Goal: Task Accomplishment & Management: Complete application form

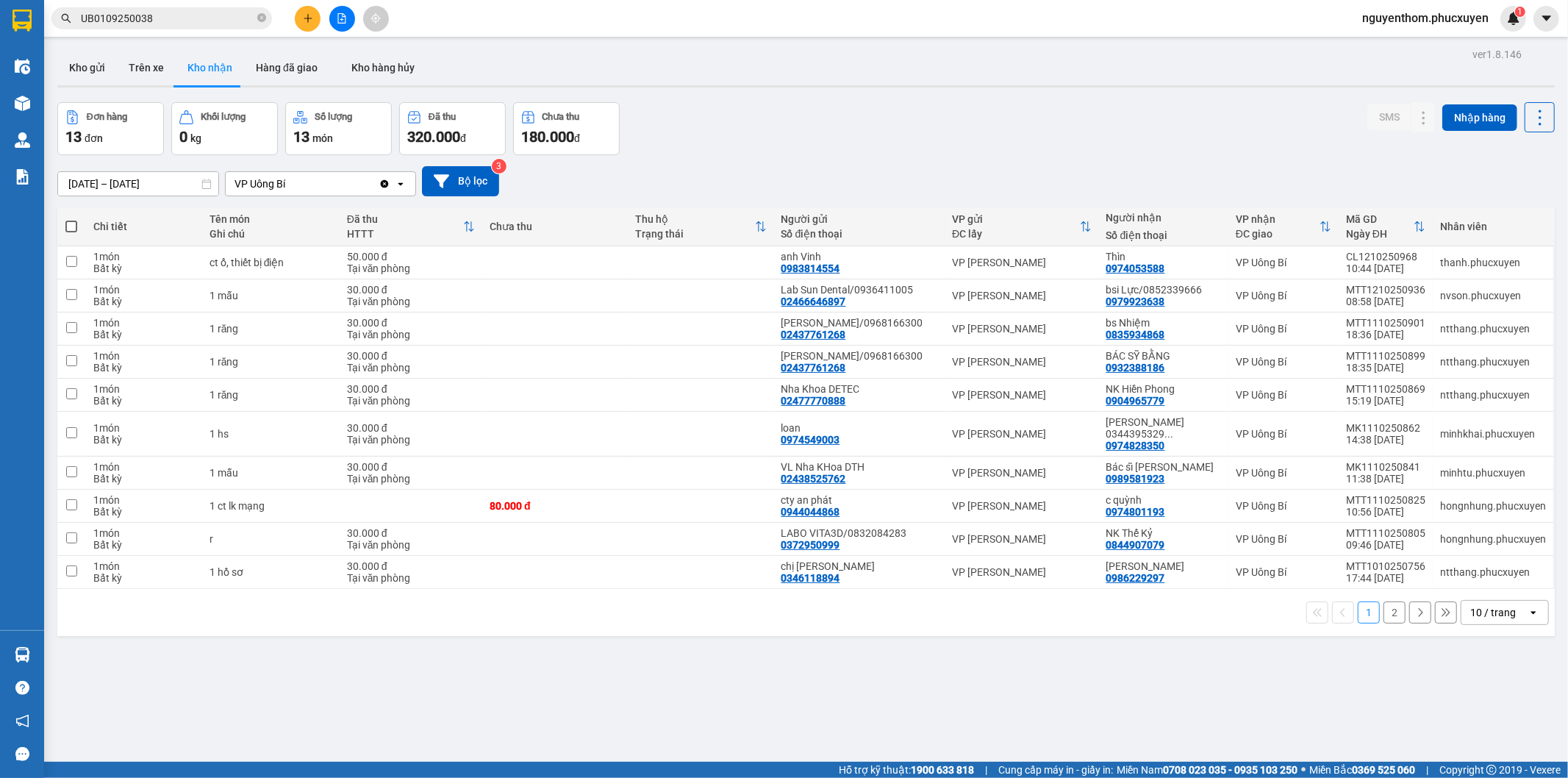
click at [312, 14] on icon "plus" at bounding box center [308, 19] width 11 height 11
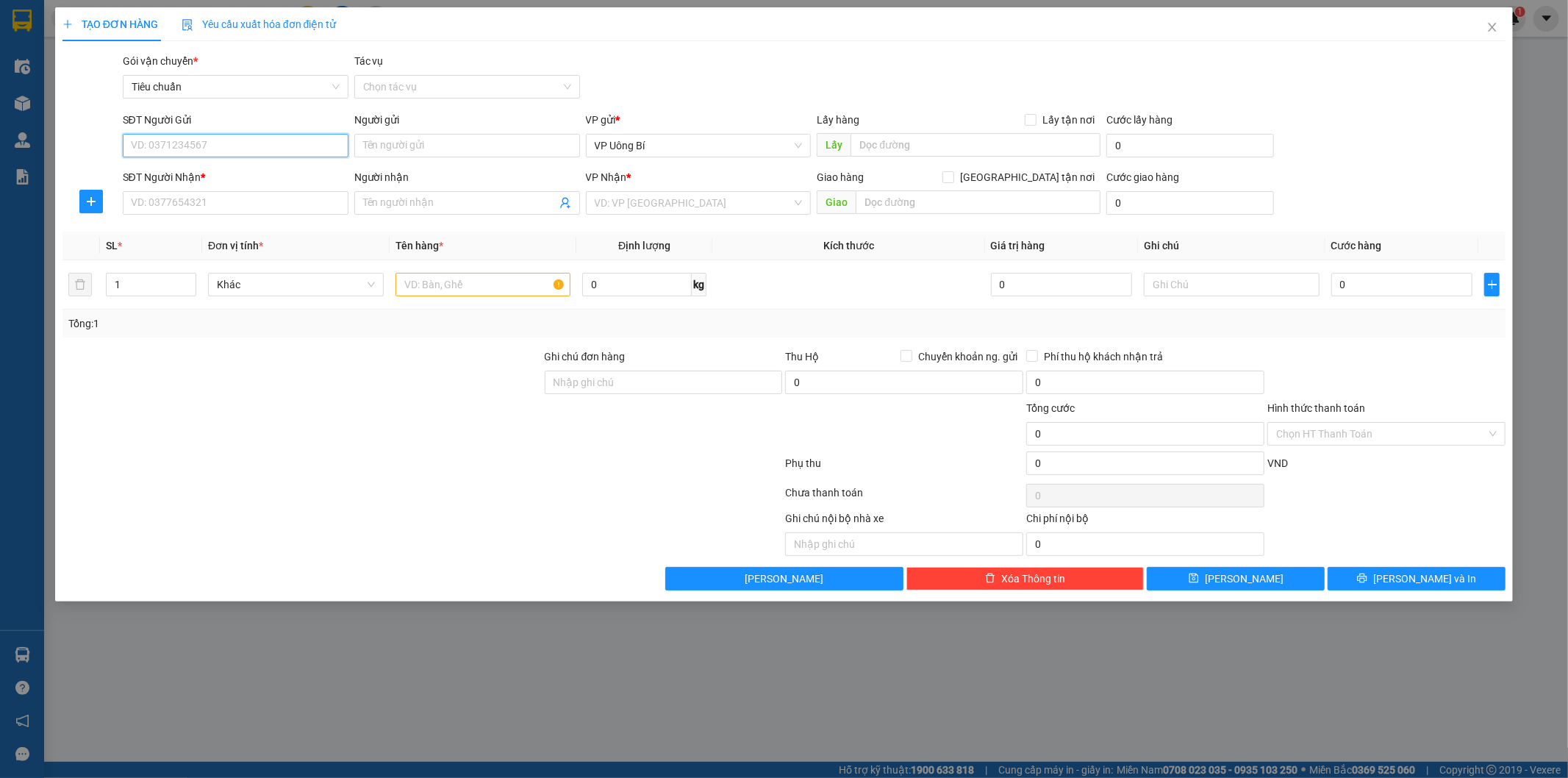
click at [278, 148] on input "SĐT Người Gửi" at bounding box center [236, 145] width 226 height 23
click at [207, 175] on div "0379668904 - Nk [GEOGRAPHIC_DATA]" at bounding box center [236, 174] width 208 height 16
type input "0379668904"
type input "Nk Hoàn Mỹ"
type input "0379668904"
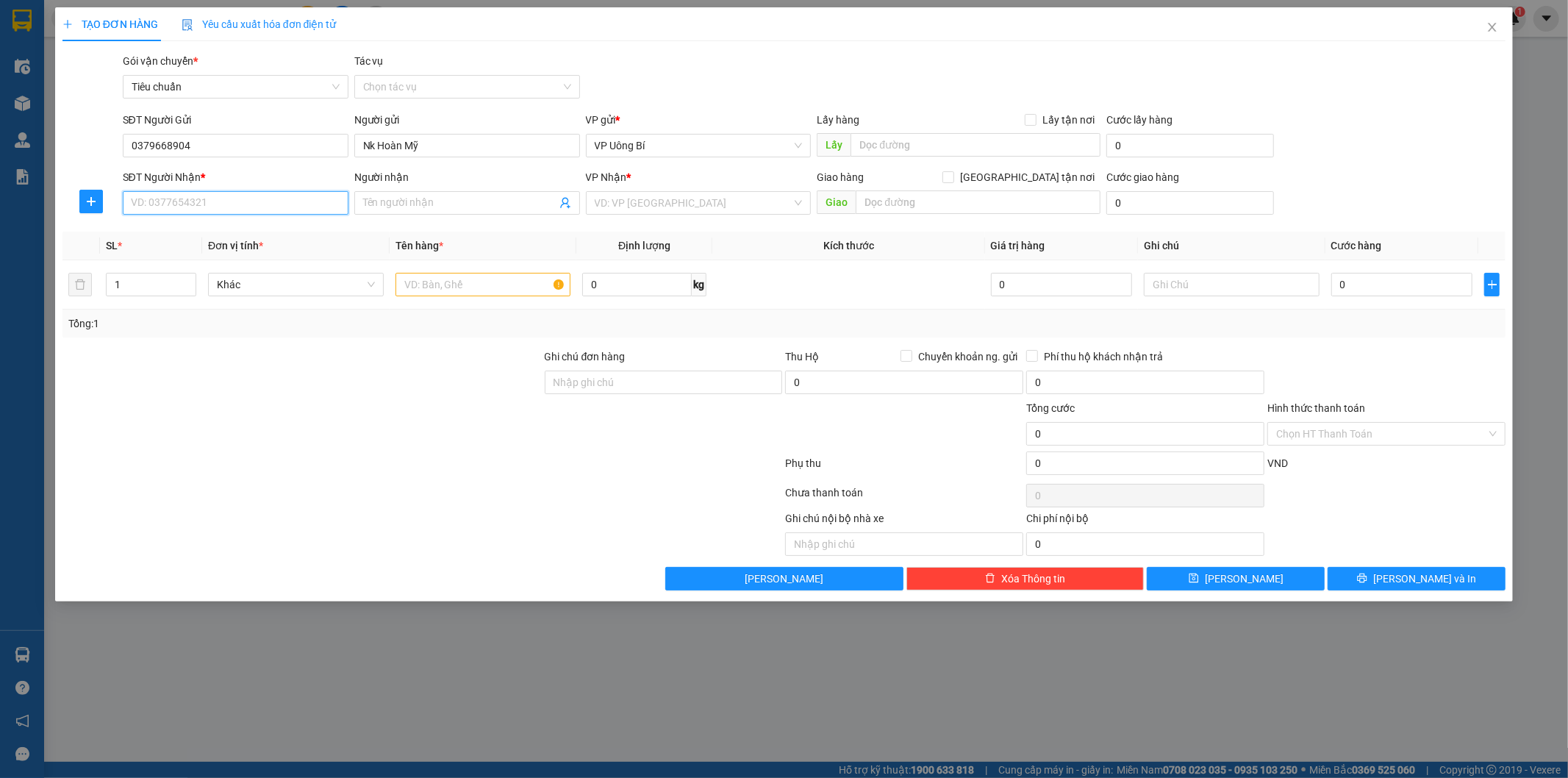
click at [243, 199] on input "SĐT Người Nhận *" at bounding box center [236, 202] width 226 height 23
click at [247, 279] on div "0976230074 - LAB MINH VIỆT" at bounding box center [236, 279] width 208 height 16
type input "0976230074"
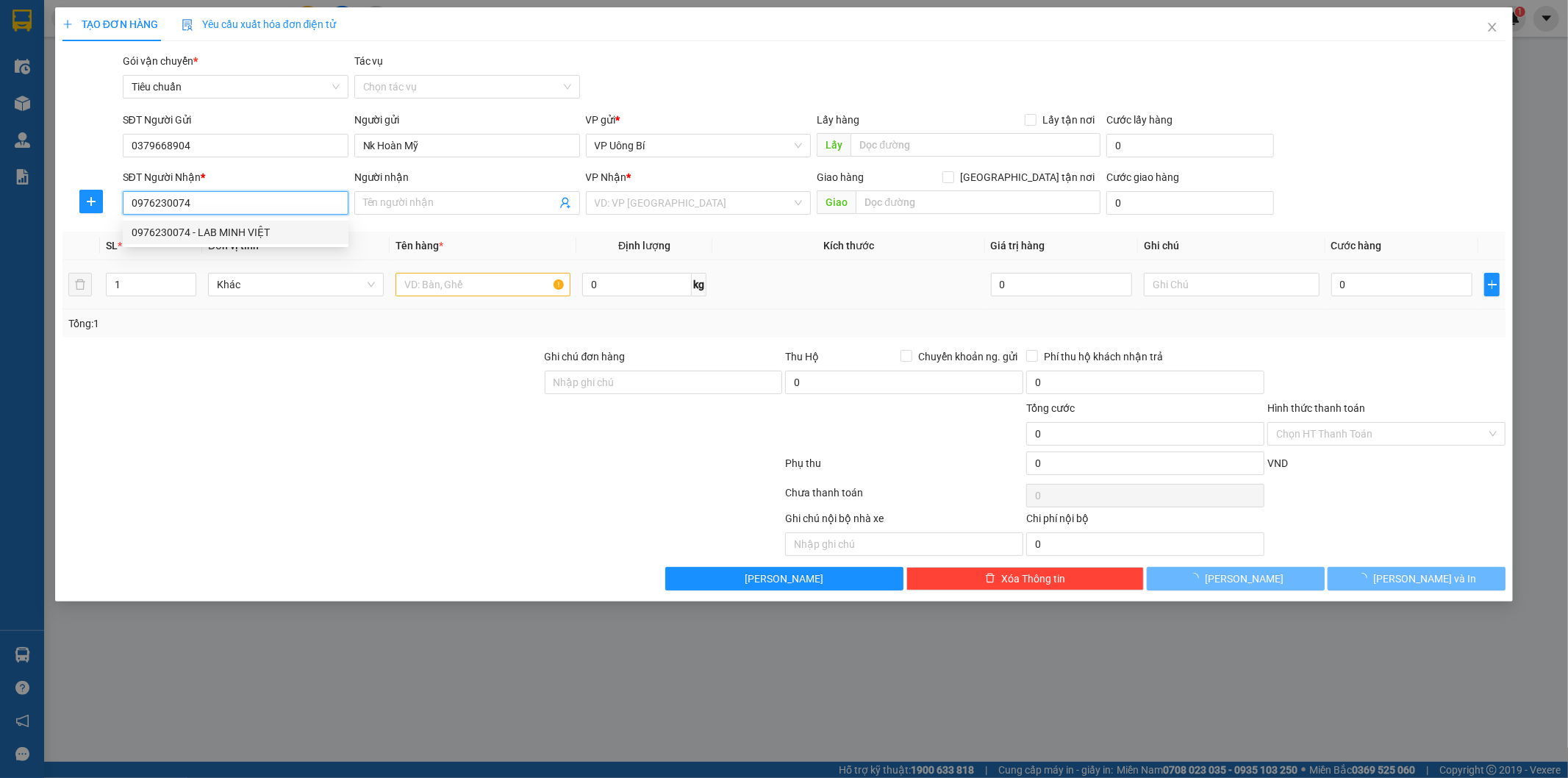
type input "LAB MINH VIỆT"
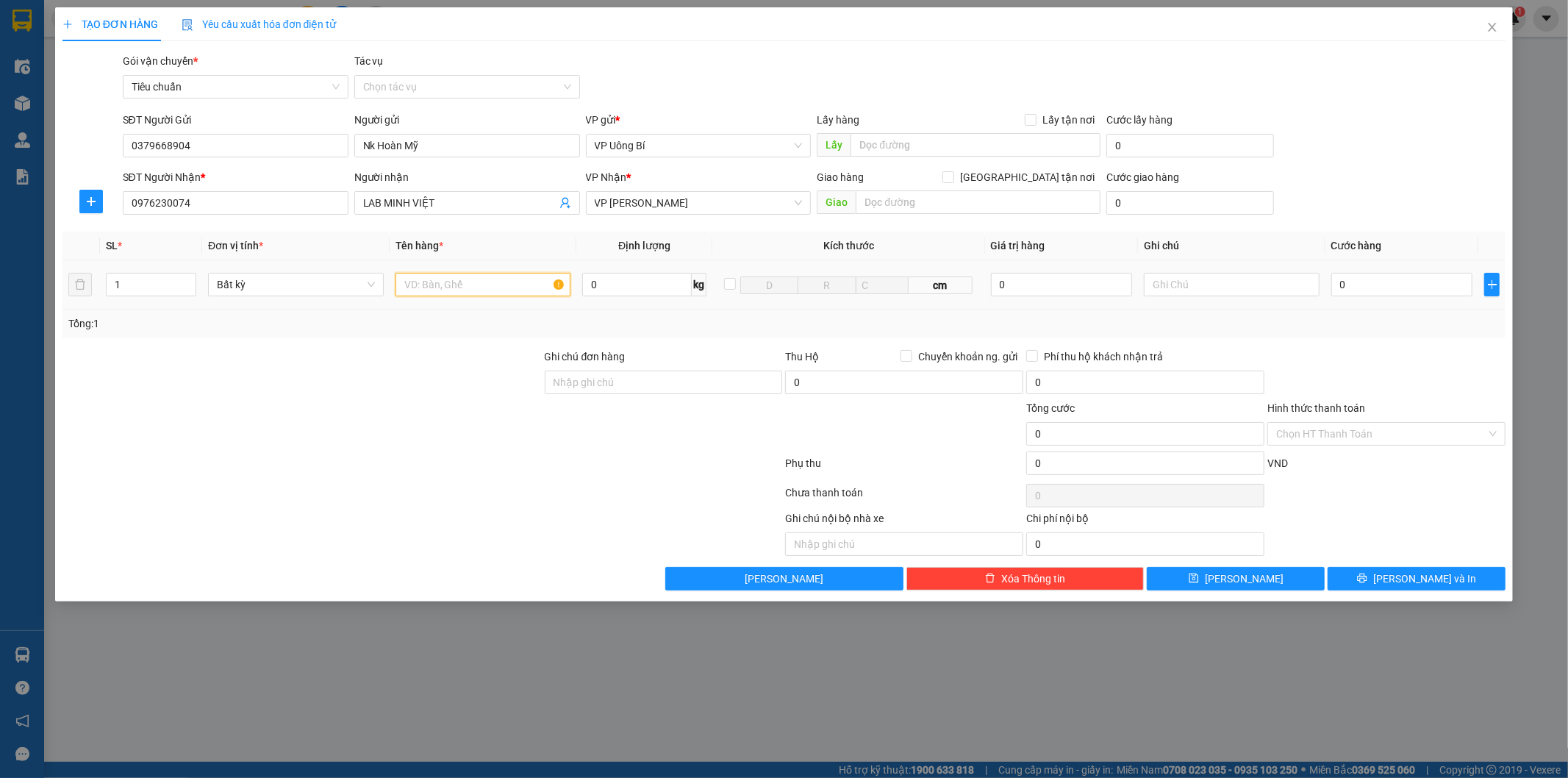
click at [462, 287] on input "text" at bounding box center [483, 284] width 176 height 23
type input "mẫu r"
click at [1388, 280] on input "0" at bounding box center [1402, 284] width 141 height 23
type input "3"
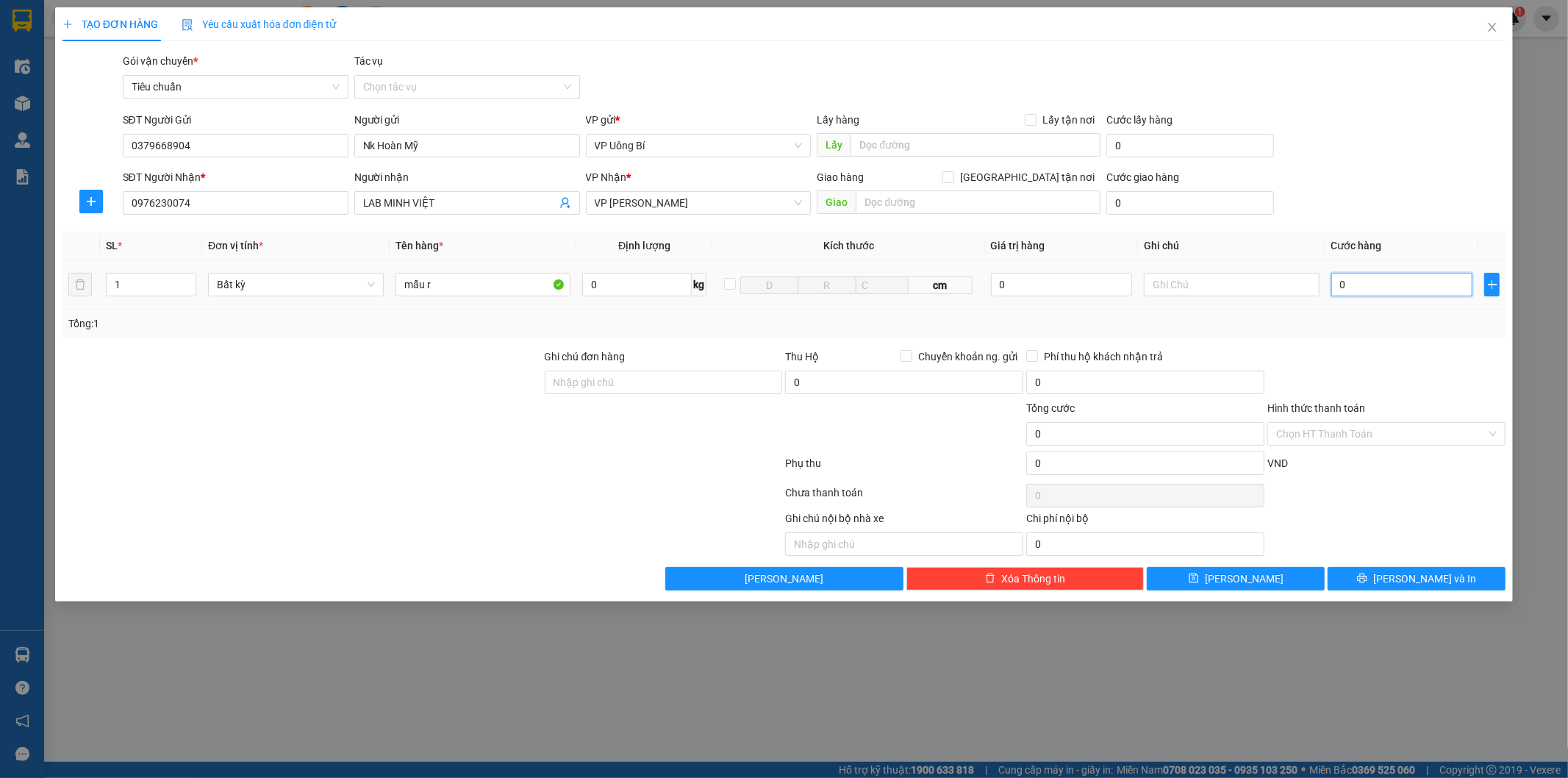
type input "3"
type input "30"
click at [1406, 435] on input "Hình thức thanh toán" at bounding box center [1382, 434] width 211 height 22
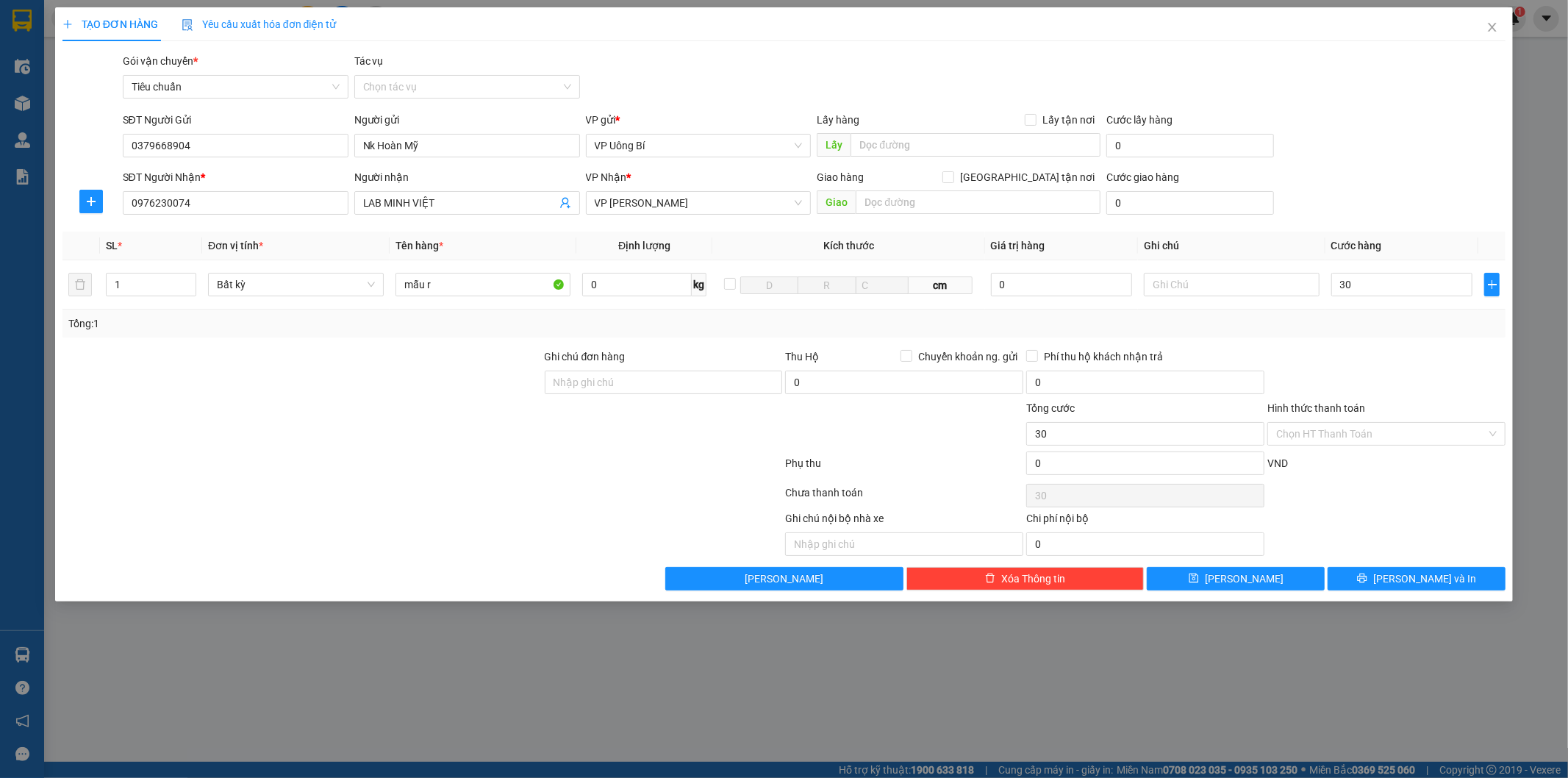
type input "30.000"
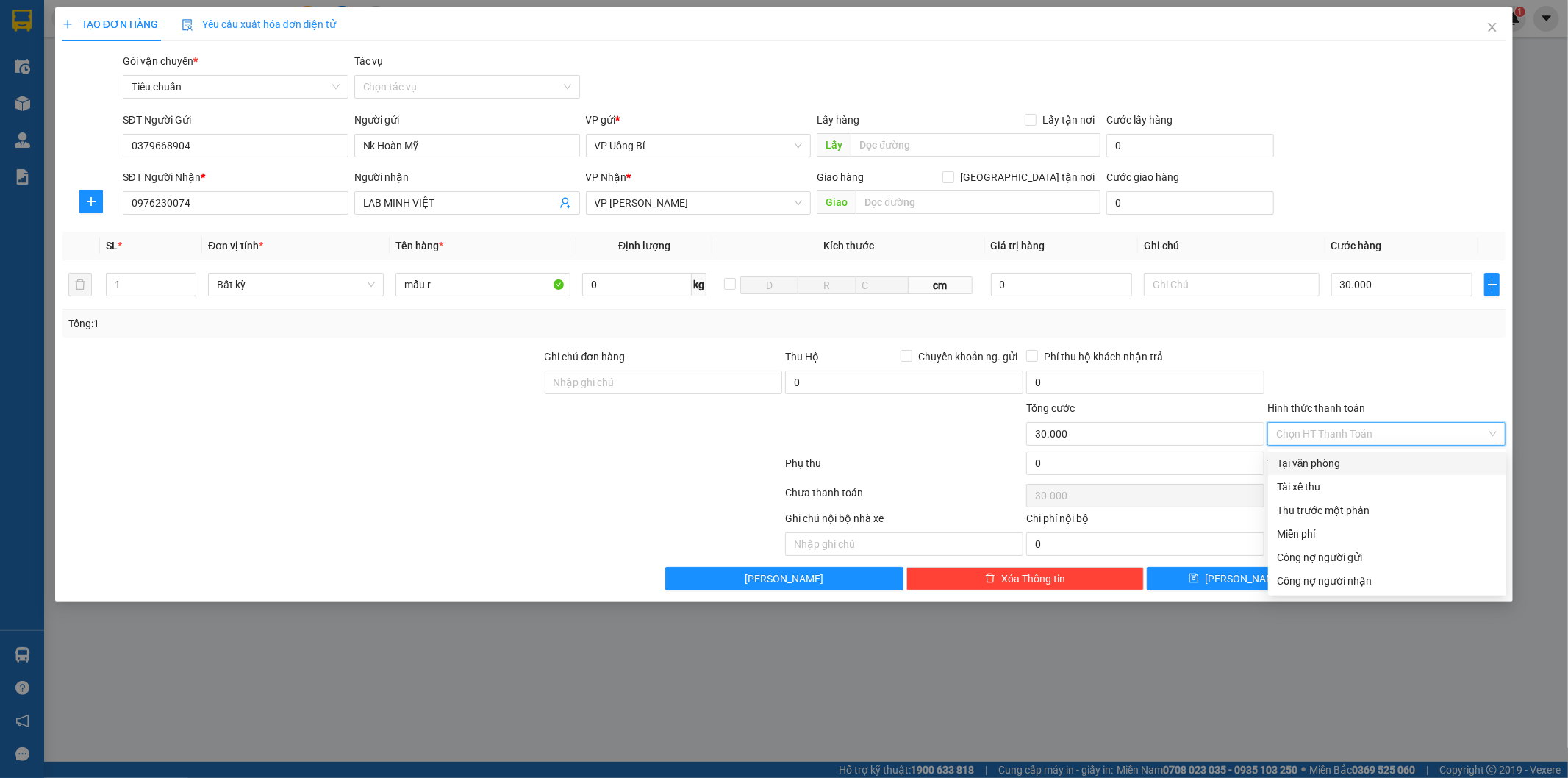
click at [1392, 467] on div "Tại văn phòng" at bounding box center [1387, 463] width 220 height 16
type input "0"
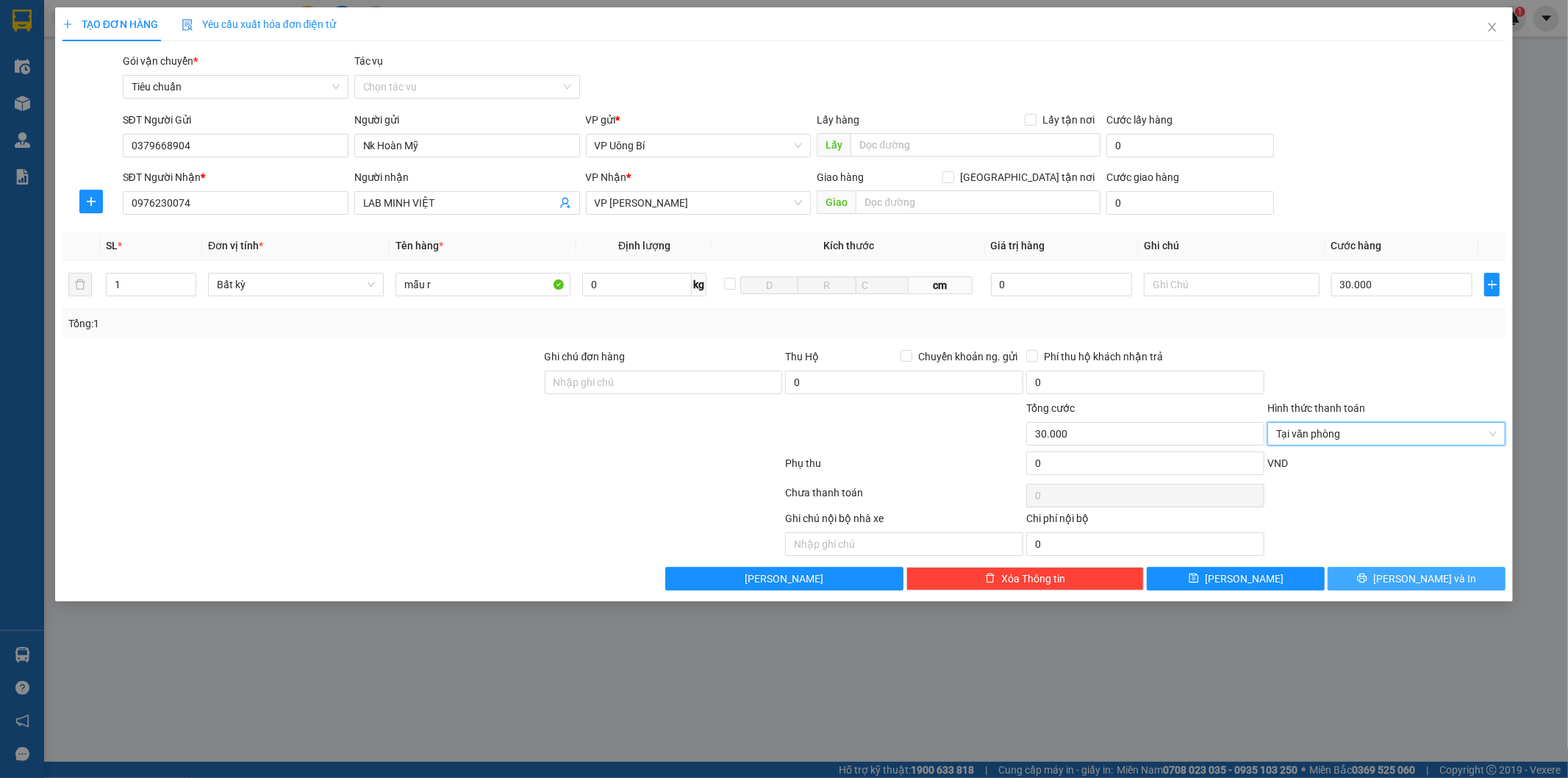
click at [1429, 576] on span "[PERSON_NAME] và In" at bounding box center [1425, 579] width 103 height 16
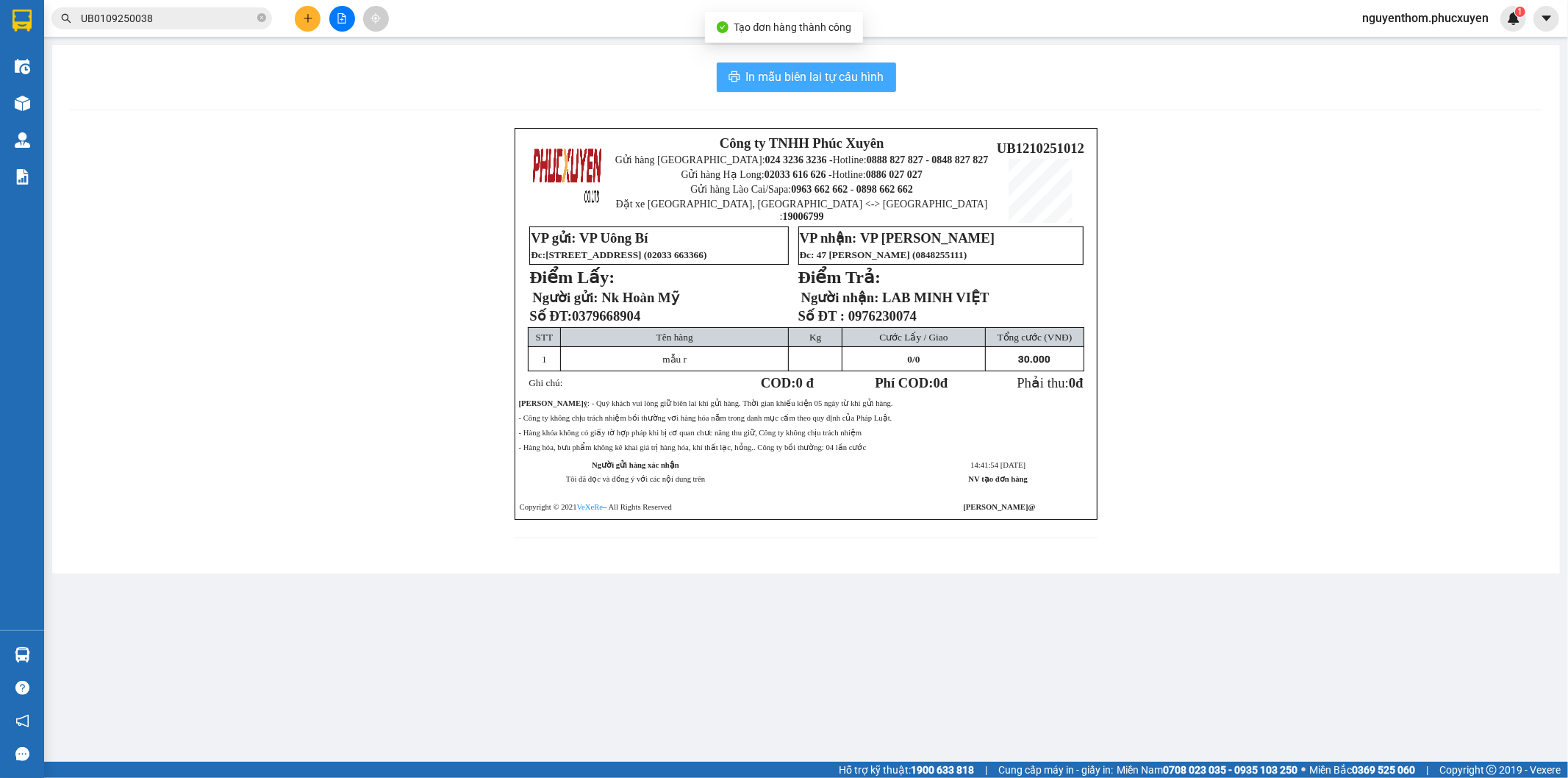
click at [794, 76] on span "In mẫu biên lai tự cấu hình" at bounding box center [815, 77] width 138 height 18
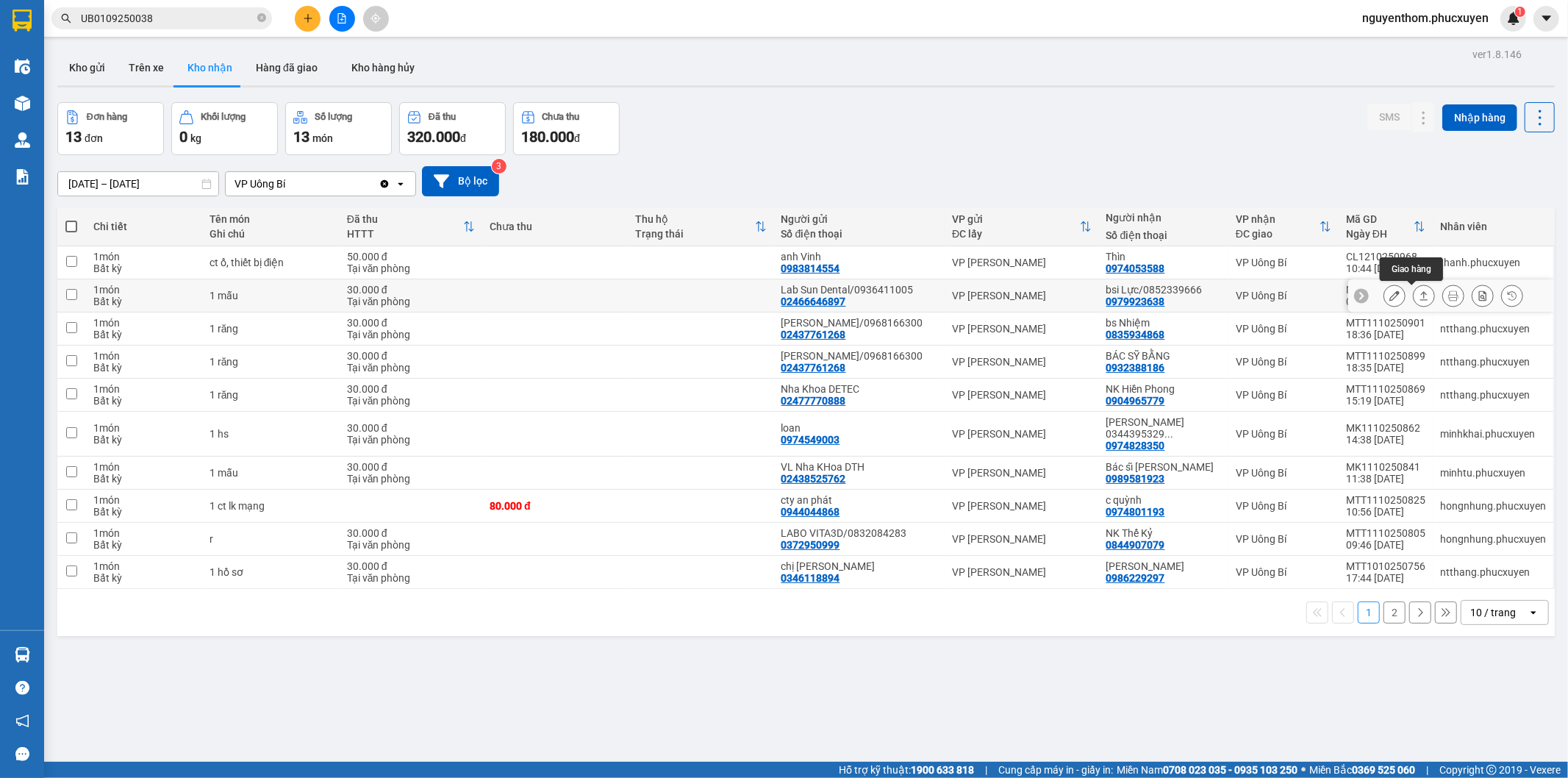
click at [1419, 297] on icon at bounding box center [1424, 296] width 11 height 11
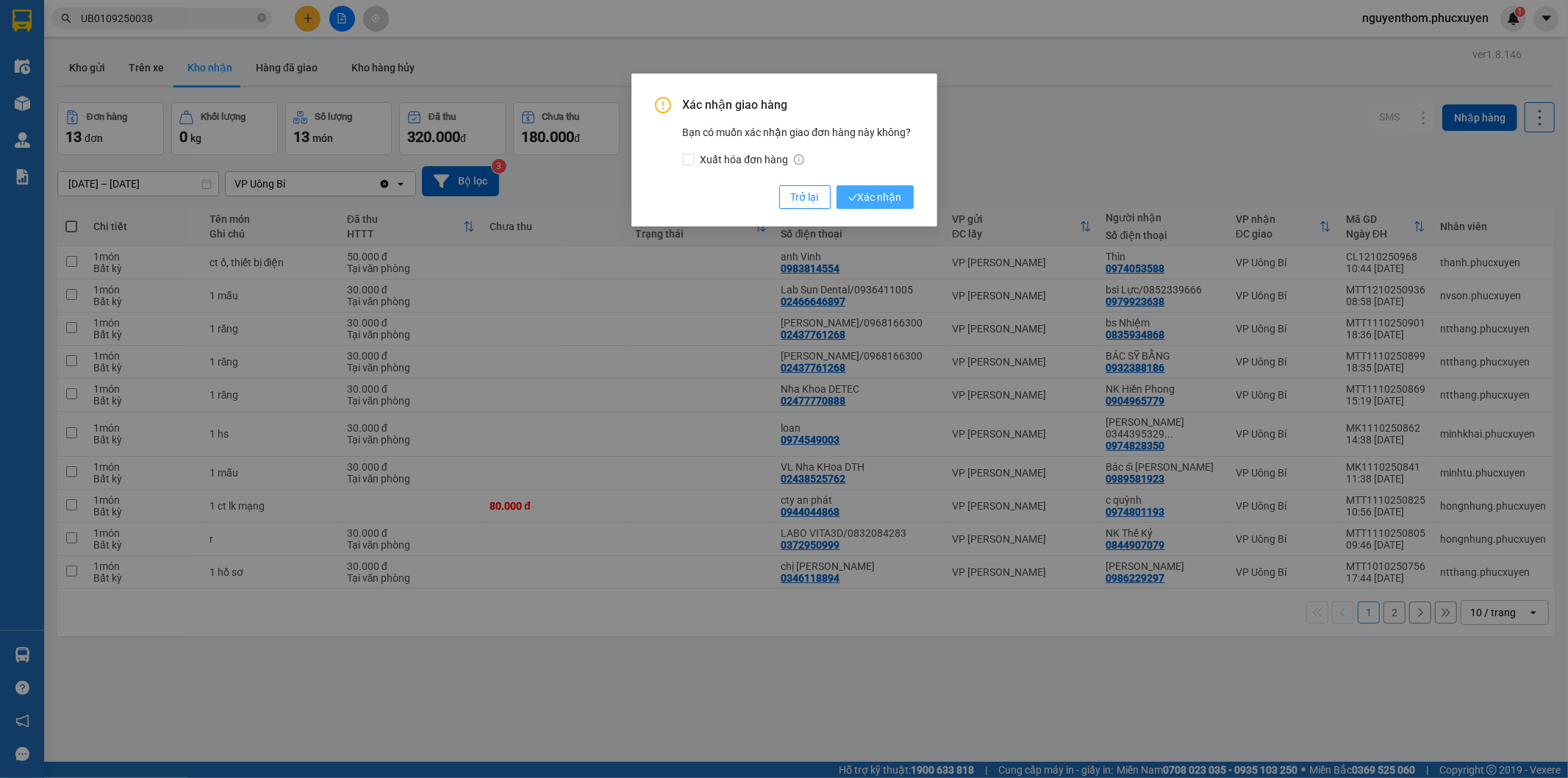
click at [866, 196] on span "Xác nhận" at bounding box center [875, 196] width 54 height 16
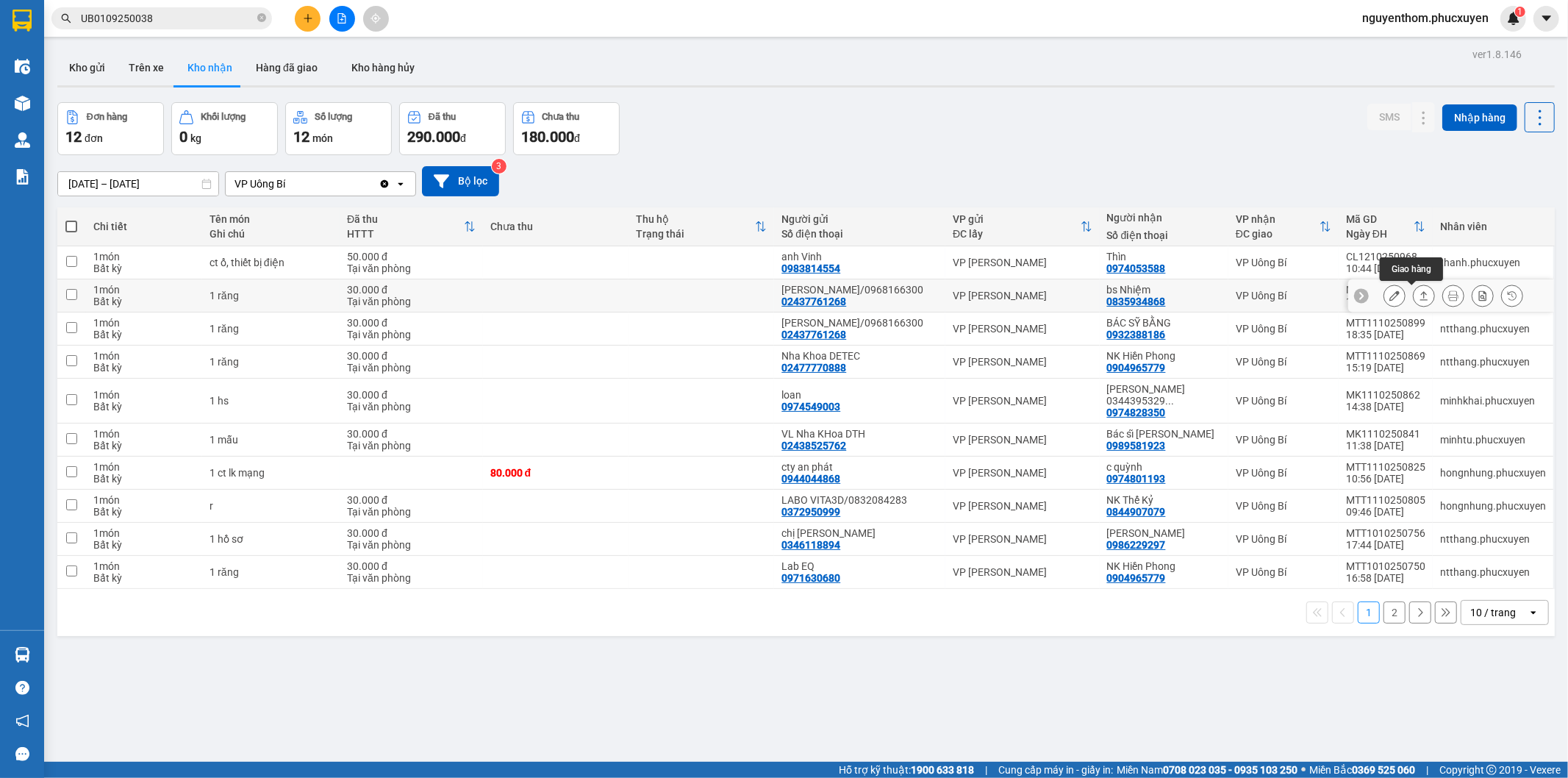
click at [1417, 295] on button at bounding box center [1424, 296] width 20 height 26
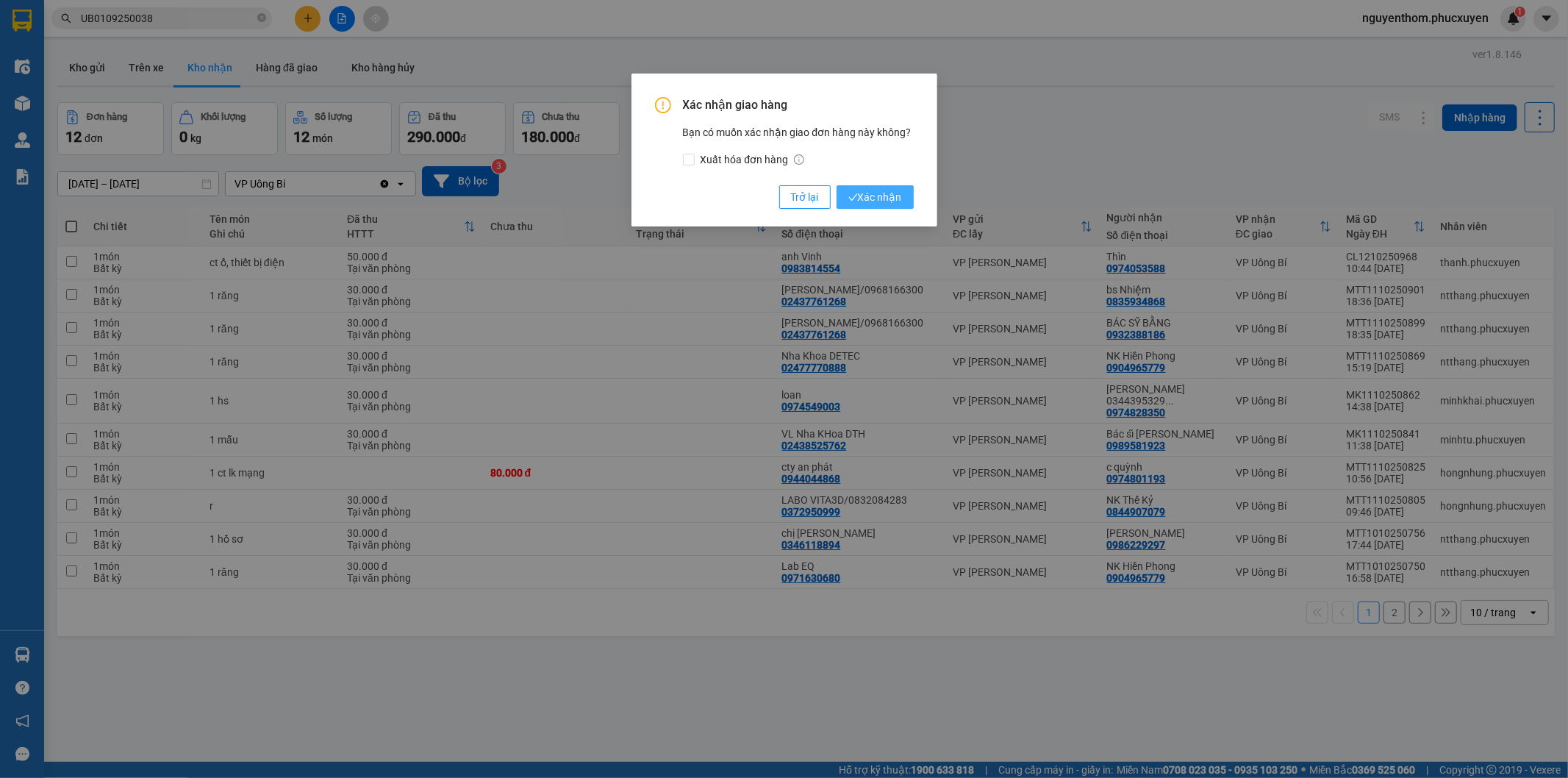
click at [893, 202] on span "Xác nhận" at bounding box center [875, 196] width 54 height 16
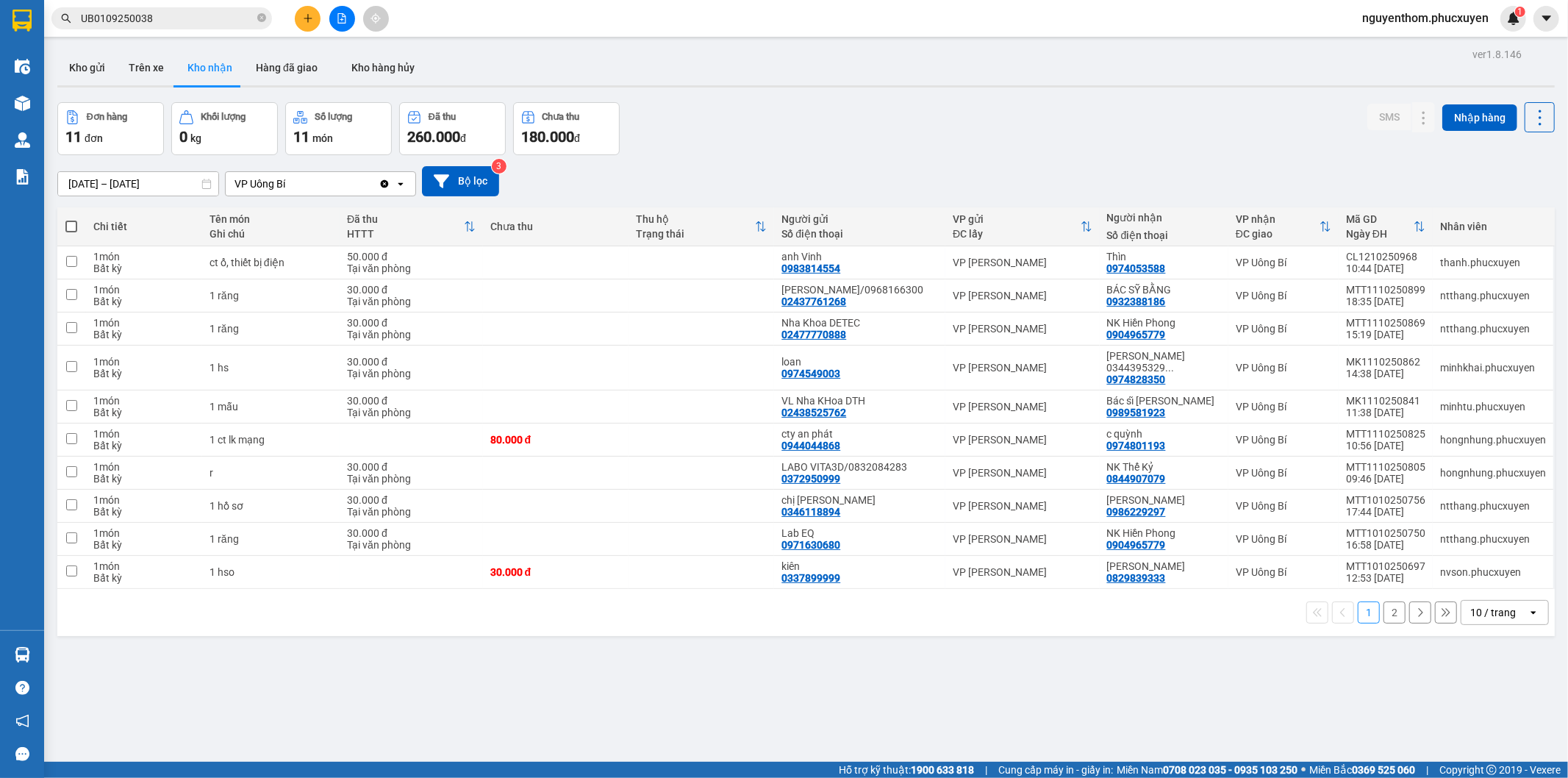
click at [857, 164] on div "[DATE] – [DATE] Press the down arrow key to interact with the calendar and sele…" at bounding box center [806, 181] width 1498 height 52
